Goal: Find specific page/section: Find specific page/section

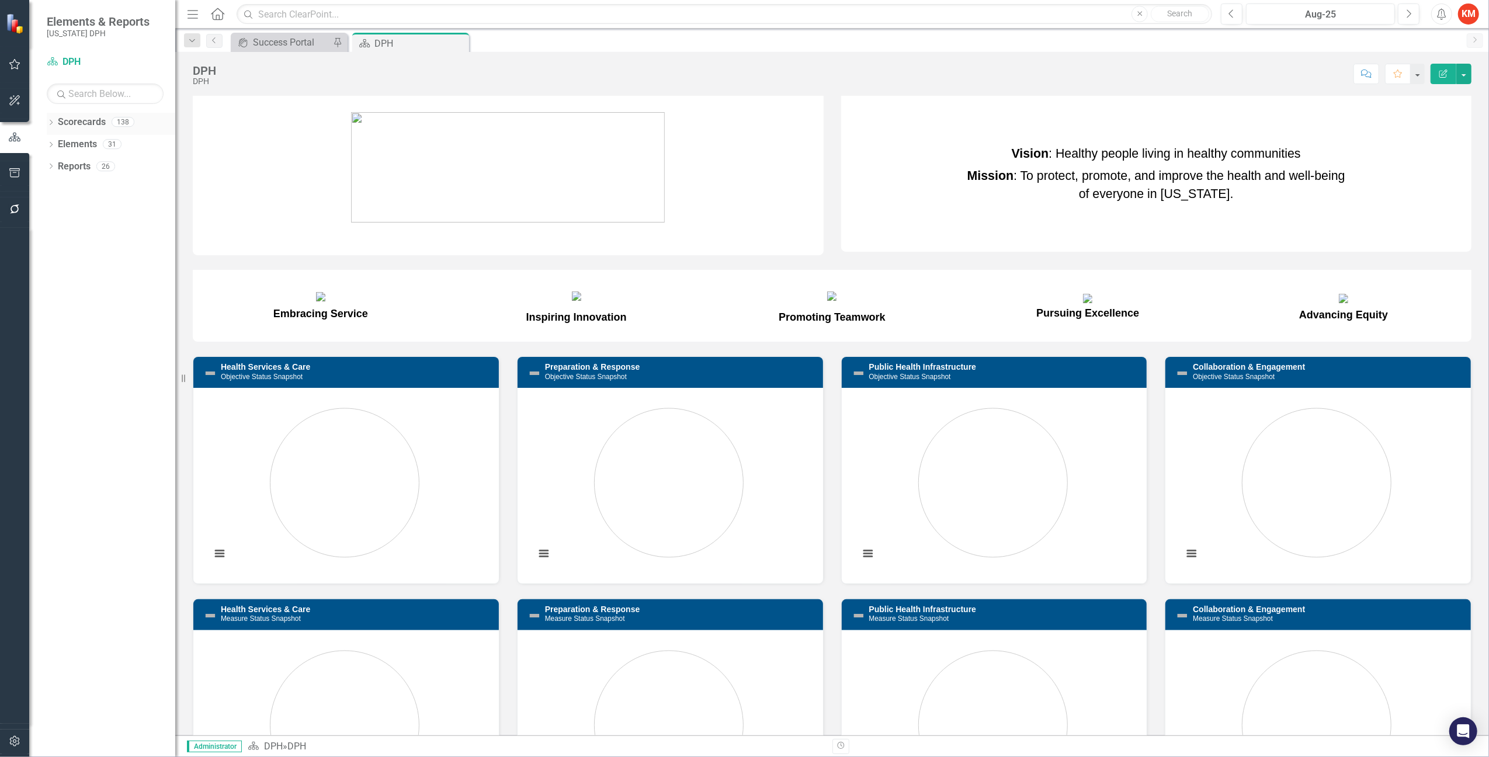
click at [49, 120] on icon "Dropdown" at bounding box center [51, 123] width 8 height 6
click at [55, 138] on div "Dropdown DPH" at bounding box center [114, 144] width 123 height 19
click at [66, 144] on link "DPH" at bounding box center [119, 144] width 111 height 13
click at [57, 145] on icon "Dropdown" at bounding box center [57, 143] width 9 height 7
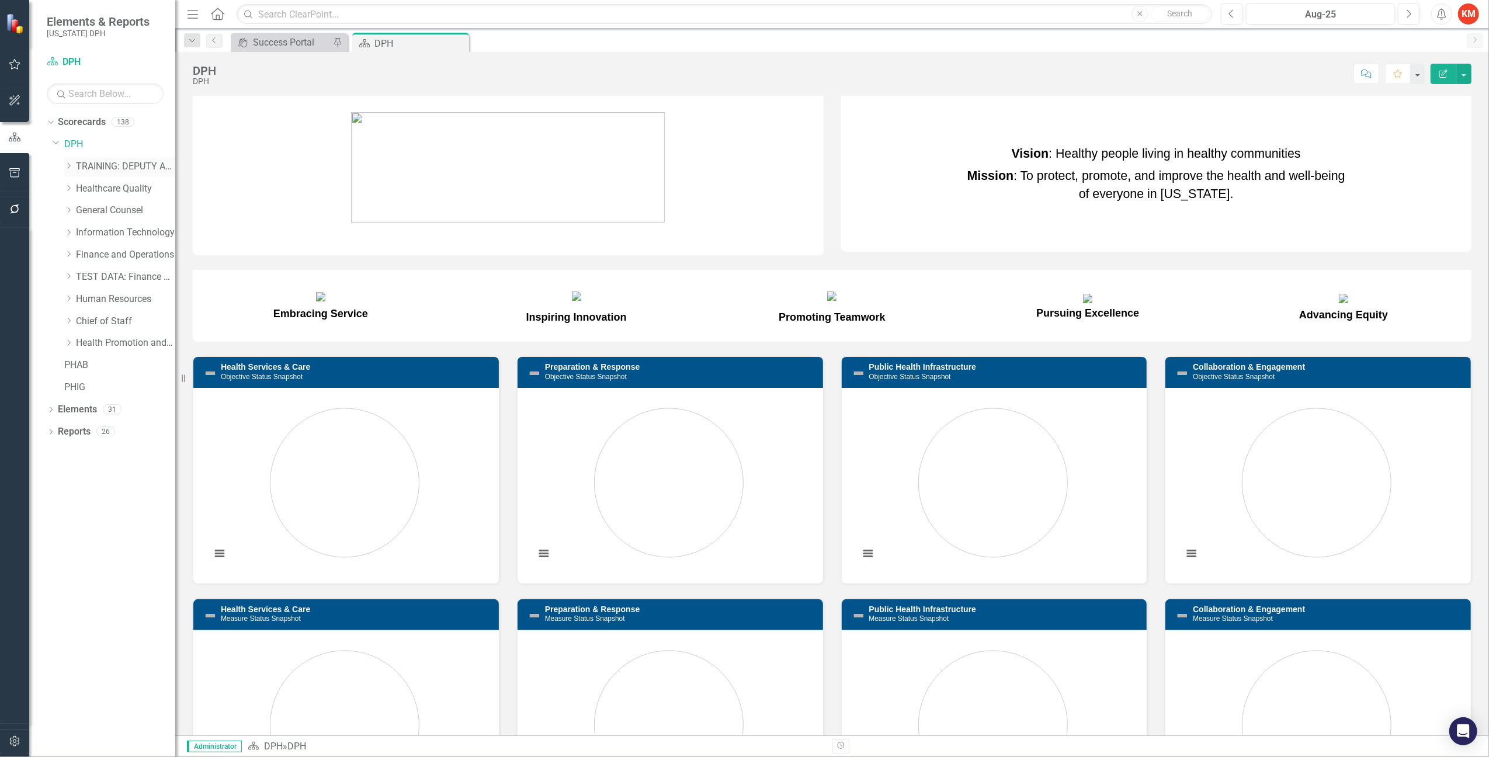
click at [67, 162] on icon "Dropdown" at bounding box center [68, 165] width 9 height 7
click at [61, 185] on icon "Dropdown" at bounding box center [57, 183] width 9 height 7
click at [69, 224] on icon "Dropdown" at bounding box center [68, 220] width 9 height 7
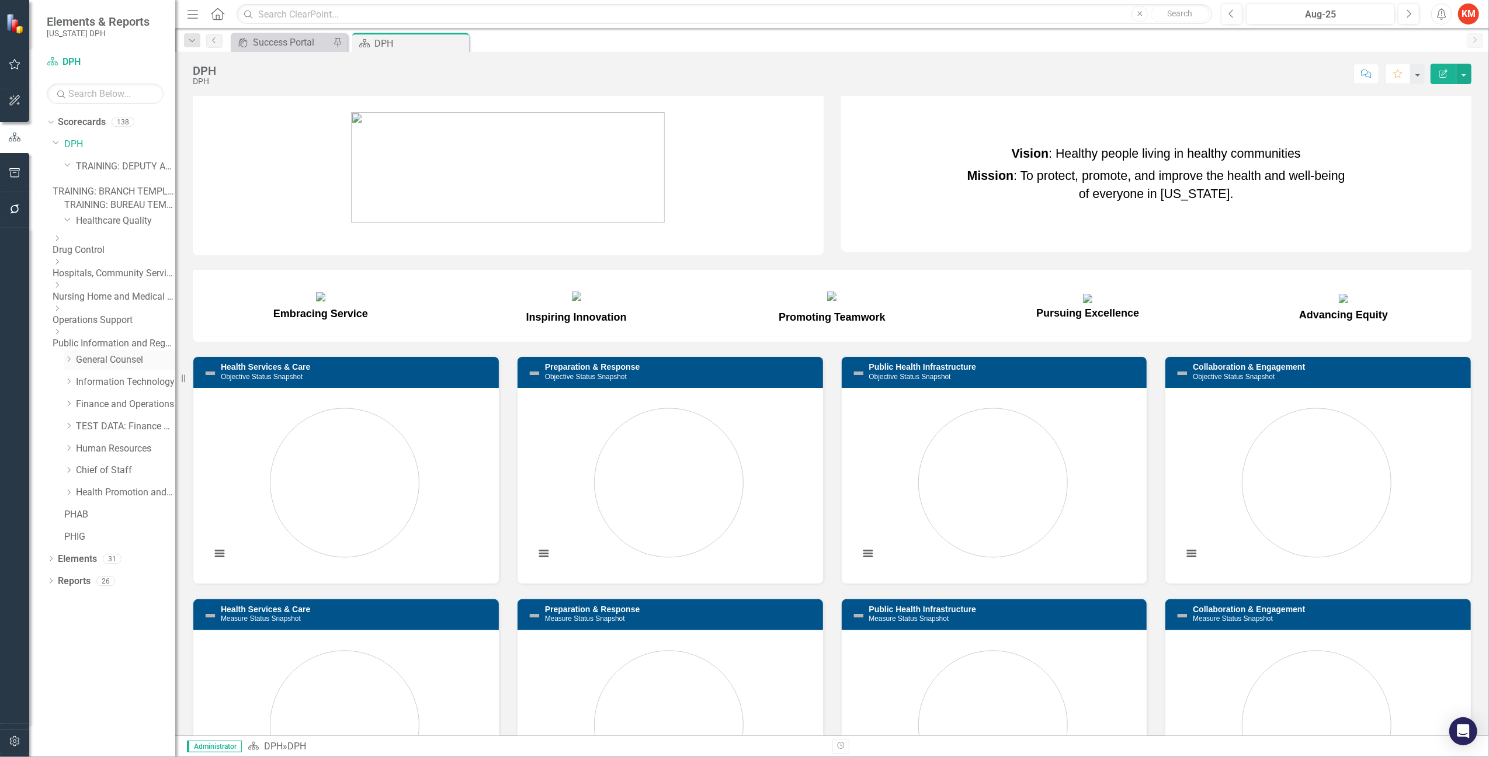
click at [67, 363] on icon "Dropdown" at bounding box center [68, 359] width 9 height 7
click at [66, 439] on icon "Dropdown" at bounding box center [68, 435] width 9 height 7
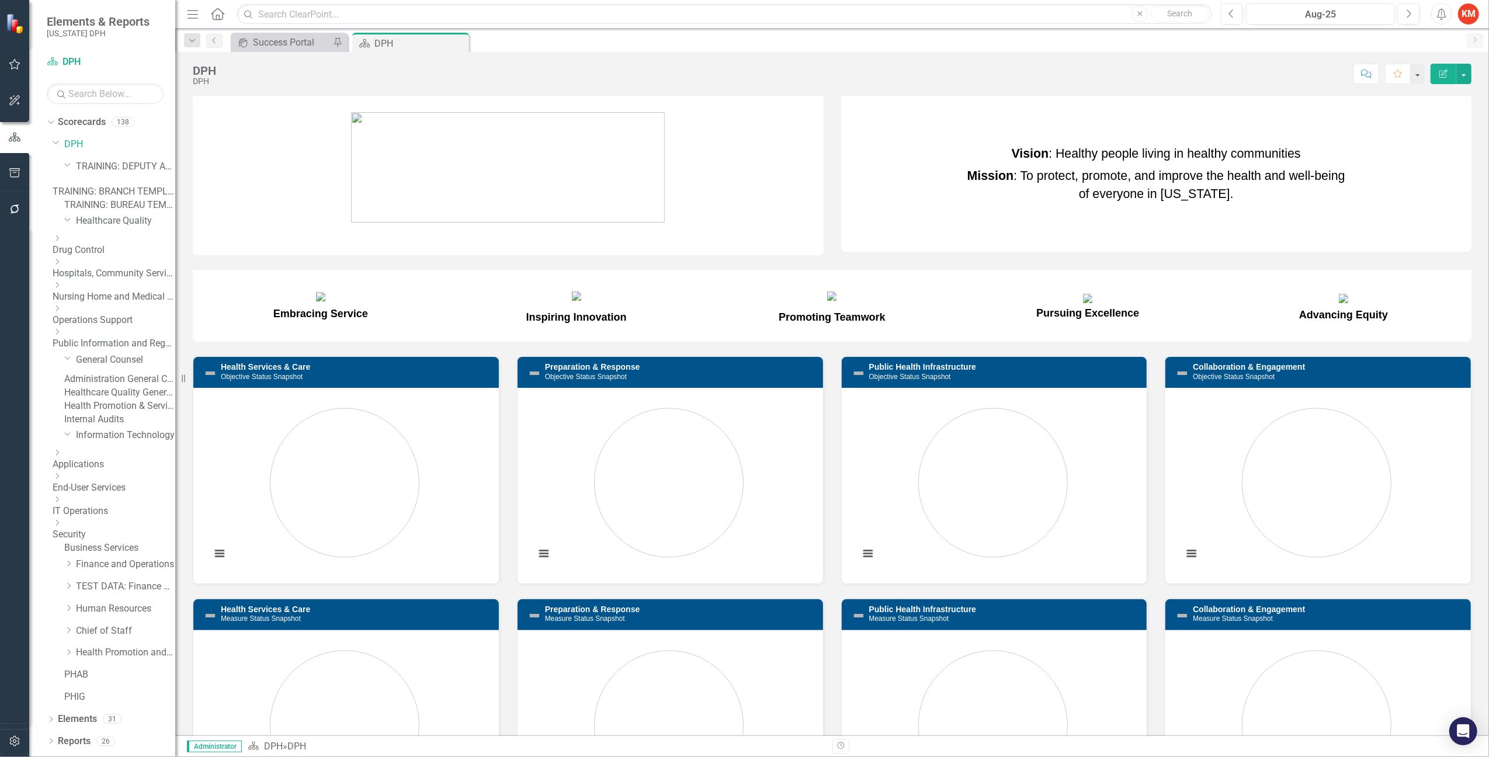
scroll to position [41, 0]
click at [69, 564] on icon "Dropdown" at bounding box center [68, 563] width 9 height 7
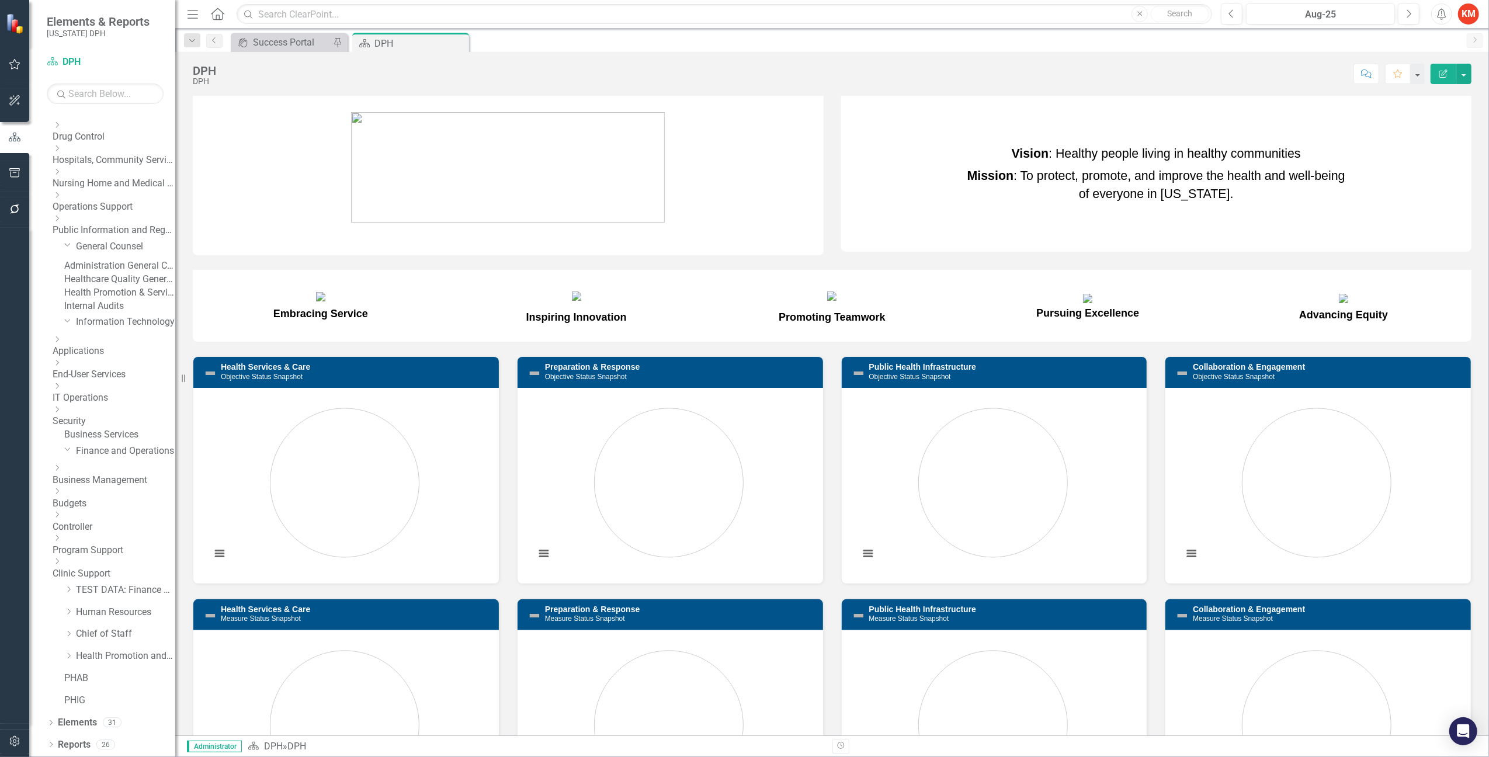
scroll to position [152, 0]
click at [74, 237] on div "Dropdown General Counsel" at bounding box center [119, 246] width 111 height 19
click at [106, 286] on link "Health Promotion & Services General Counsel" at bounding box center [119, 292] width 111 height 13
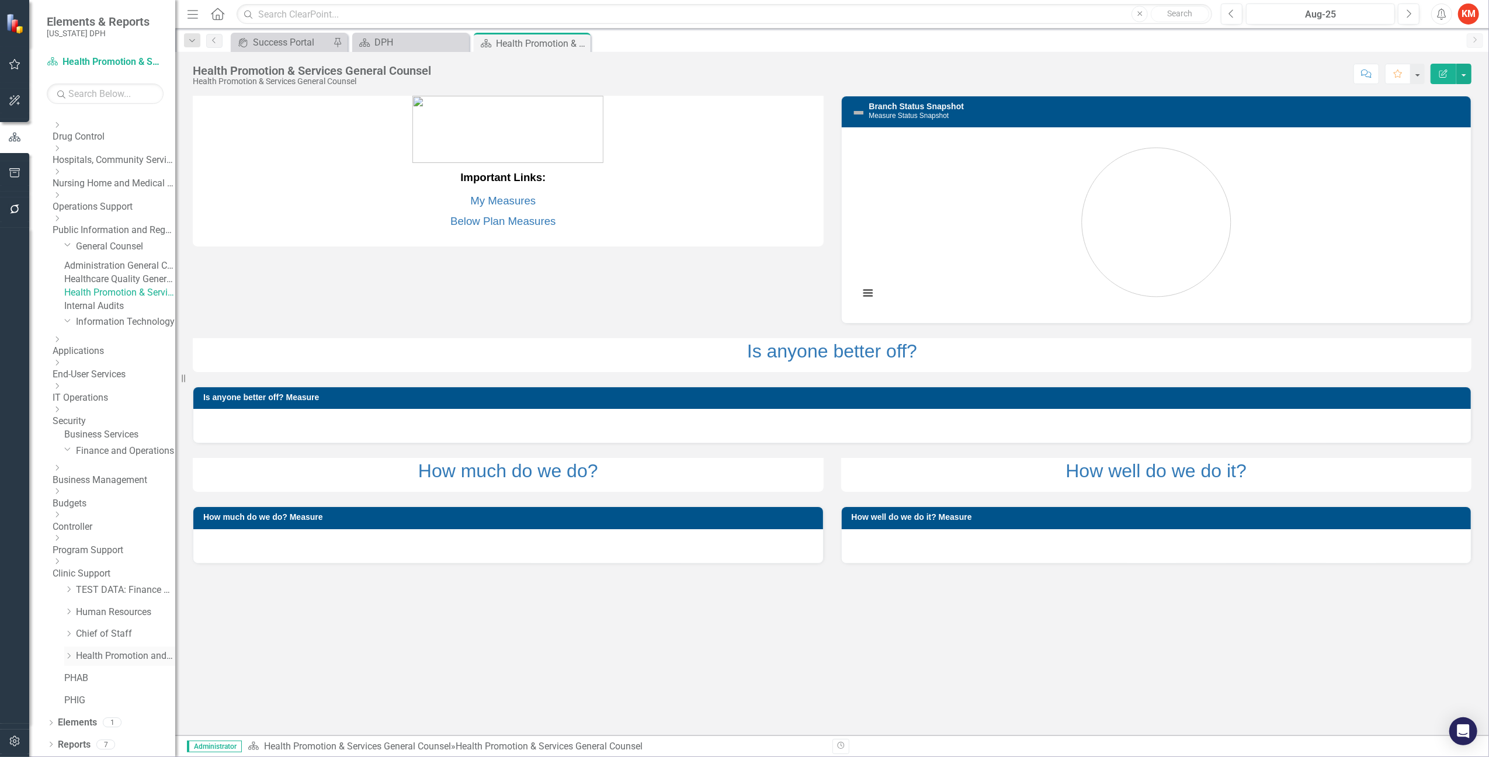
click at [99, 648] on div "Dropdown Health Promotion and Services" at bounding box center [119, 656] width 111 height 19
click at [66, 652] on icon "Dropdown" at bounding box center [68, 655] width 9 height 7
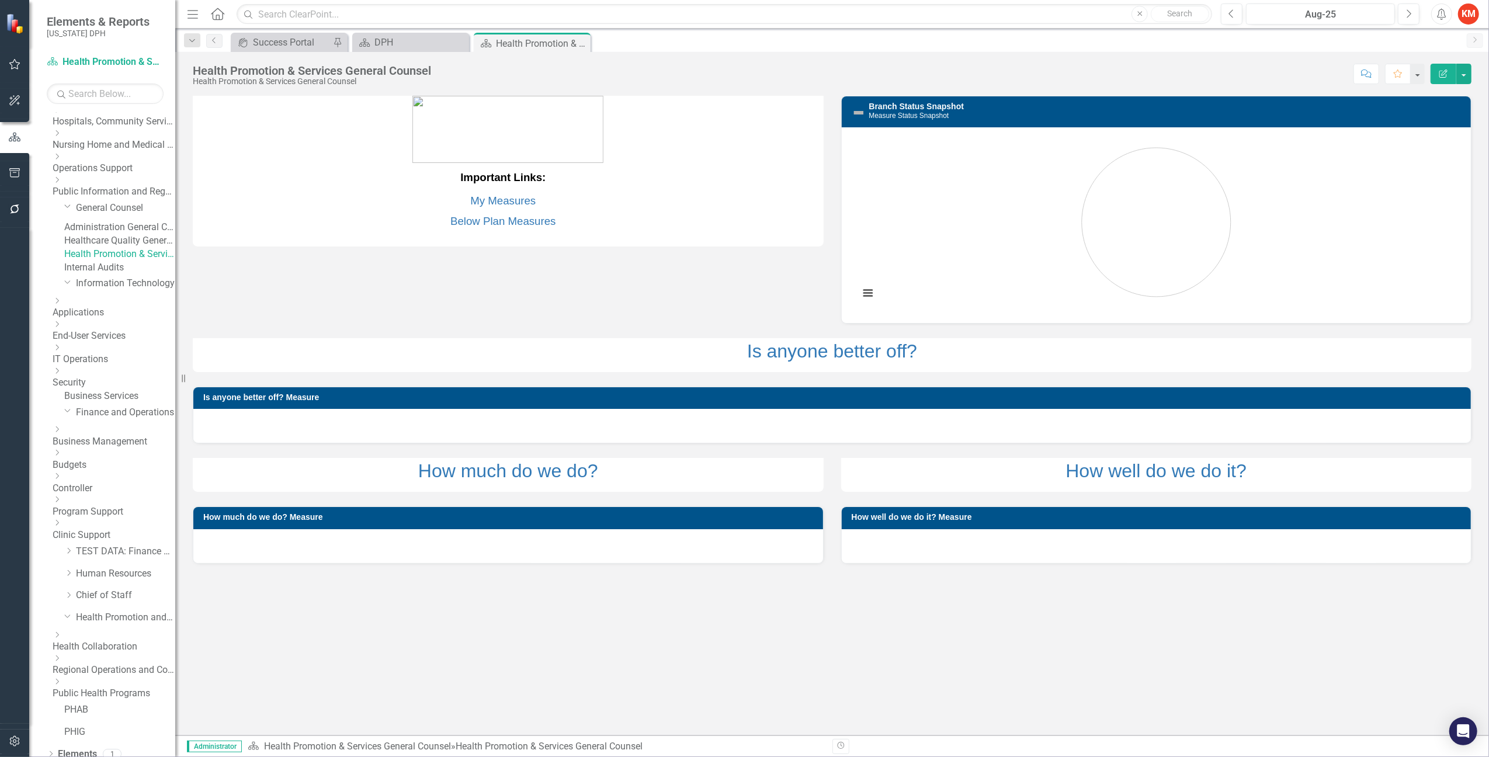
click at [61, 662] on icon "Dropdown" at bounding box center [57, 658] width 9 height 7
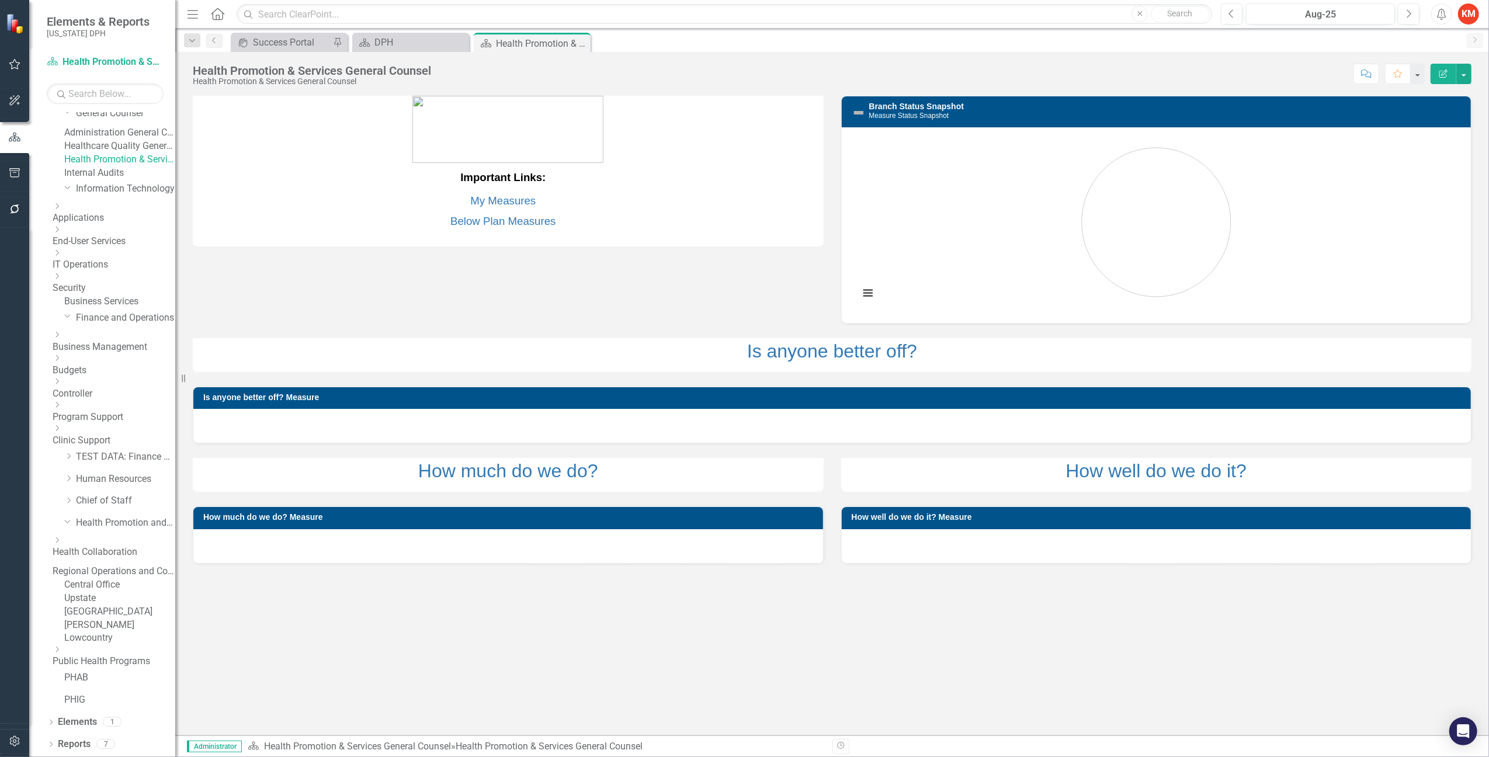
scroll to position [328, 0]
click at [120, 592] on link "Upstate" at bounding box center [119, 598] width 111 height 13
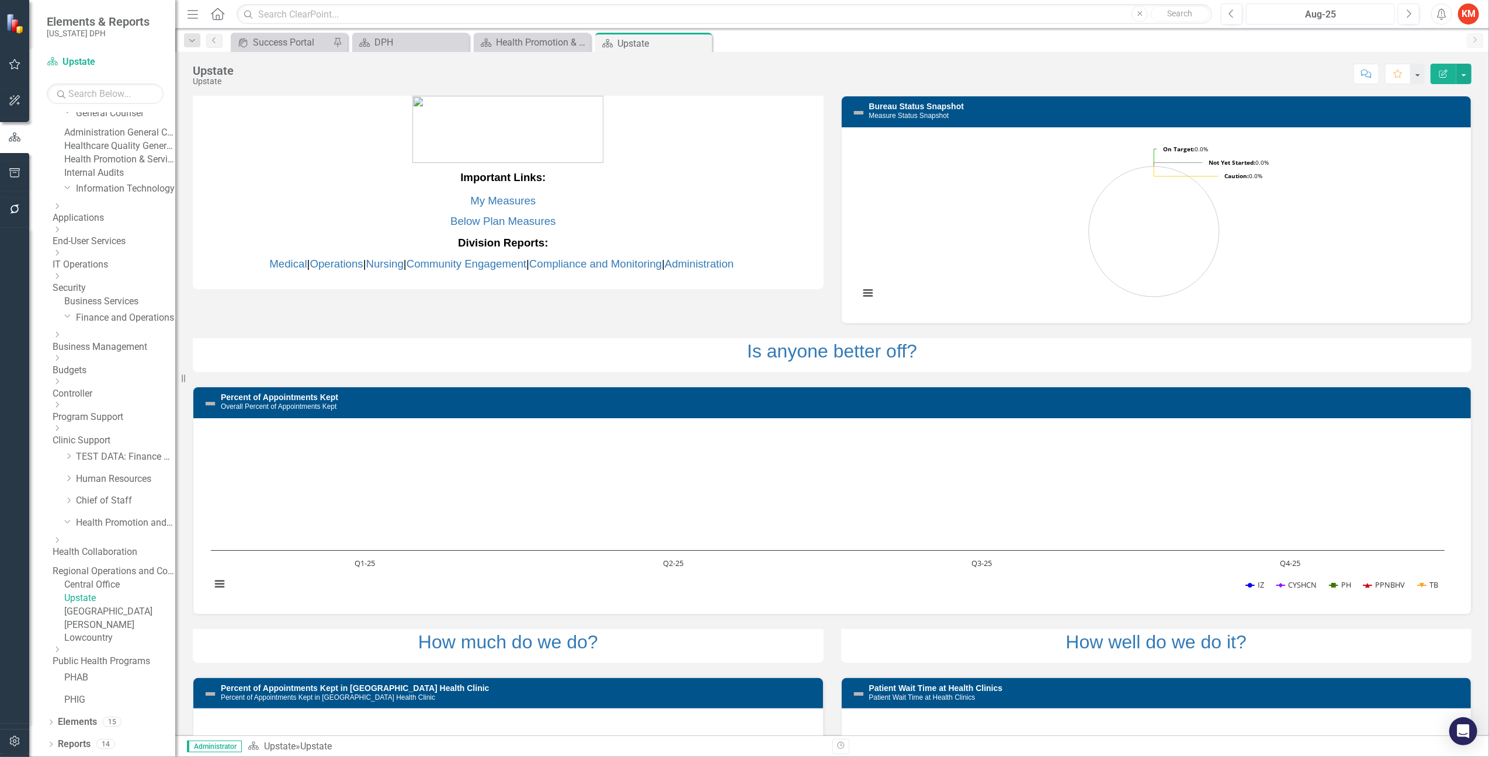
click at [1322, 14] on div "Aug-25" at bounding box center [1320, 15] width 141 height 14
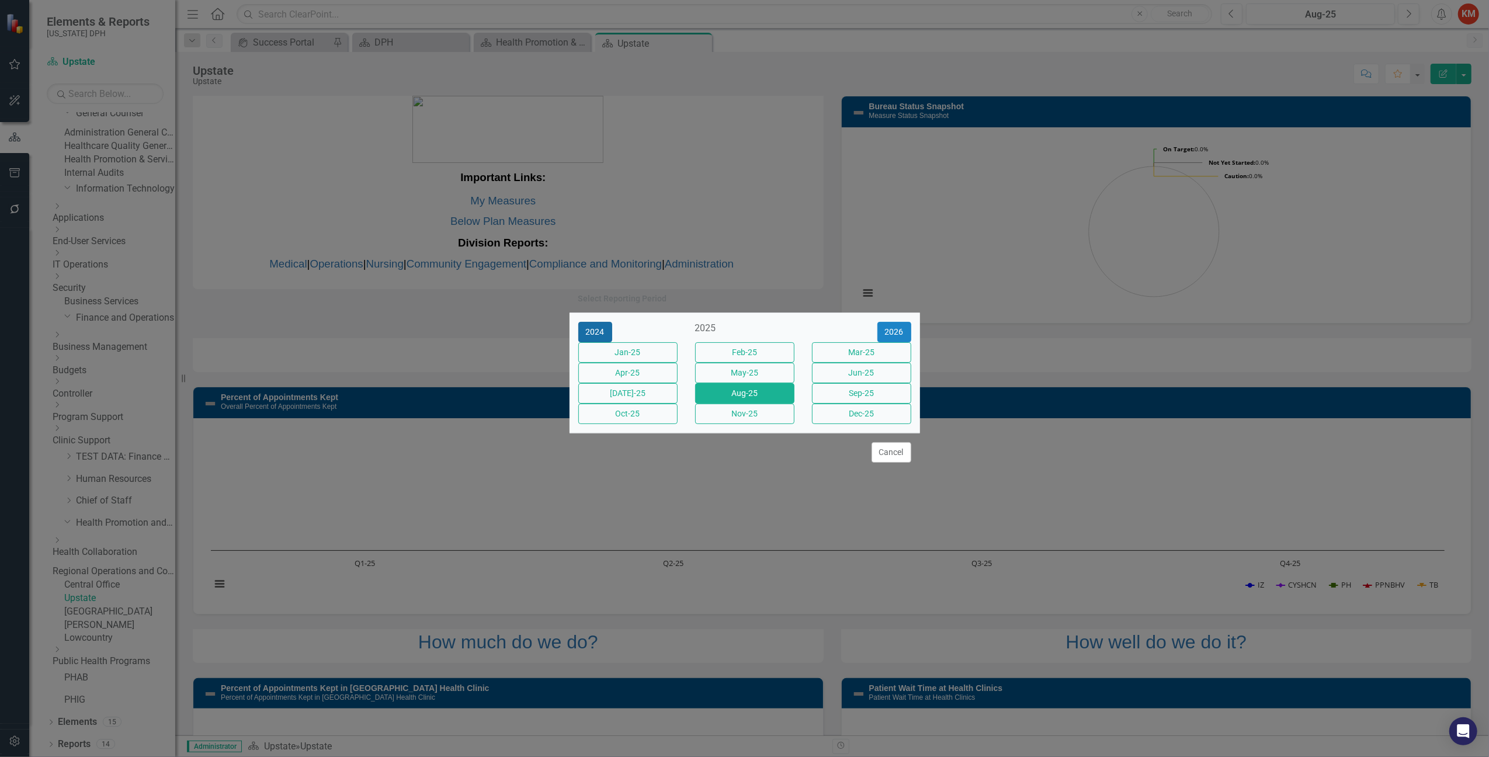
click at [601, 322] on button "2024" at bounding box center [595, 332] width 34 height 20
click at [728, 371] on button "May-24" at bounding box center [744, 373] width 99 height 20
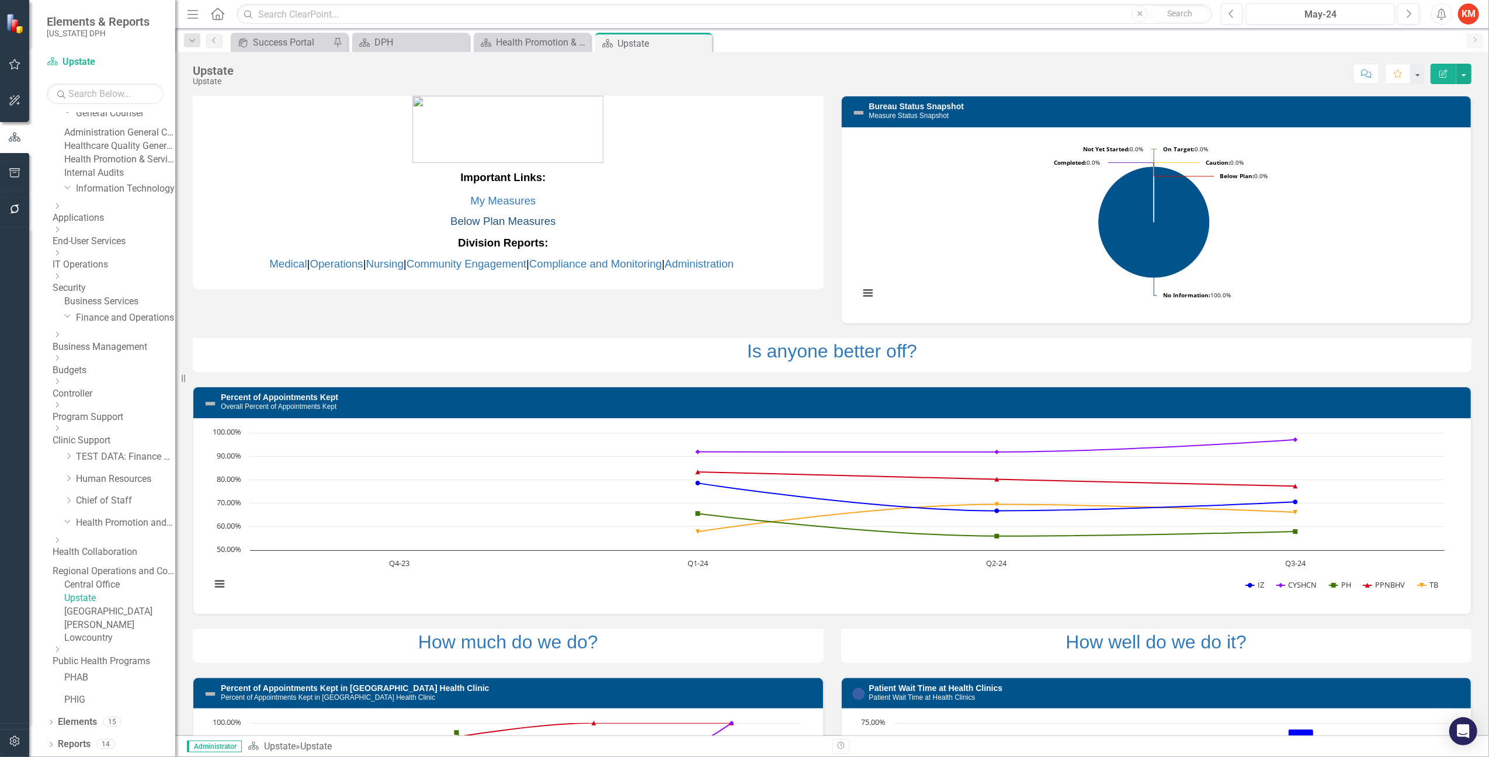
click at [491, 216] on link "Below Plan Measures" at bounding box center [502, 221] width 105 height 12
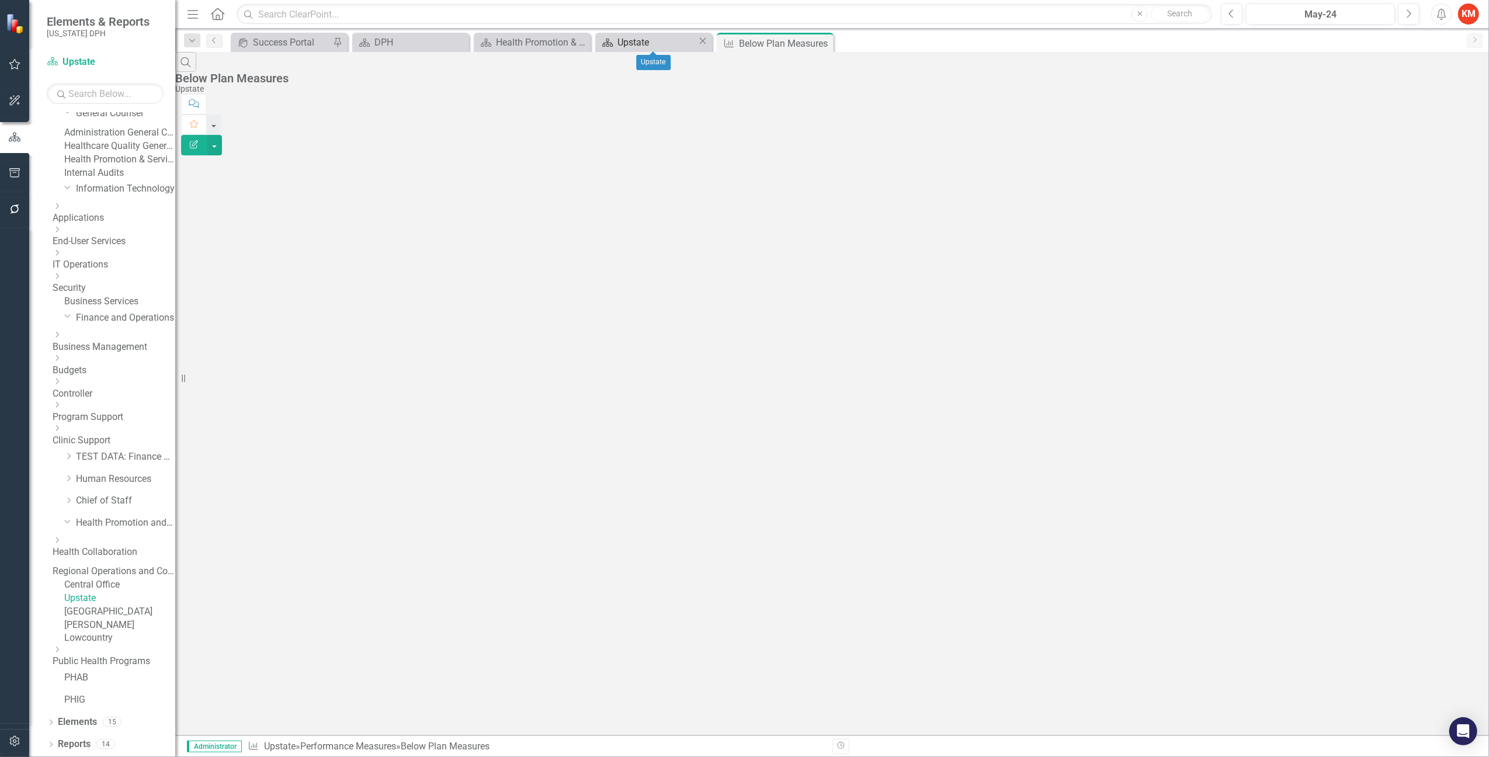
click at [652, 40] on div "Upstate" at bounding box center [657, 42] width 80 height 15
